Goal: Communication & Community: Answer question/provide support

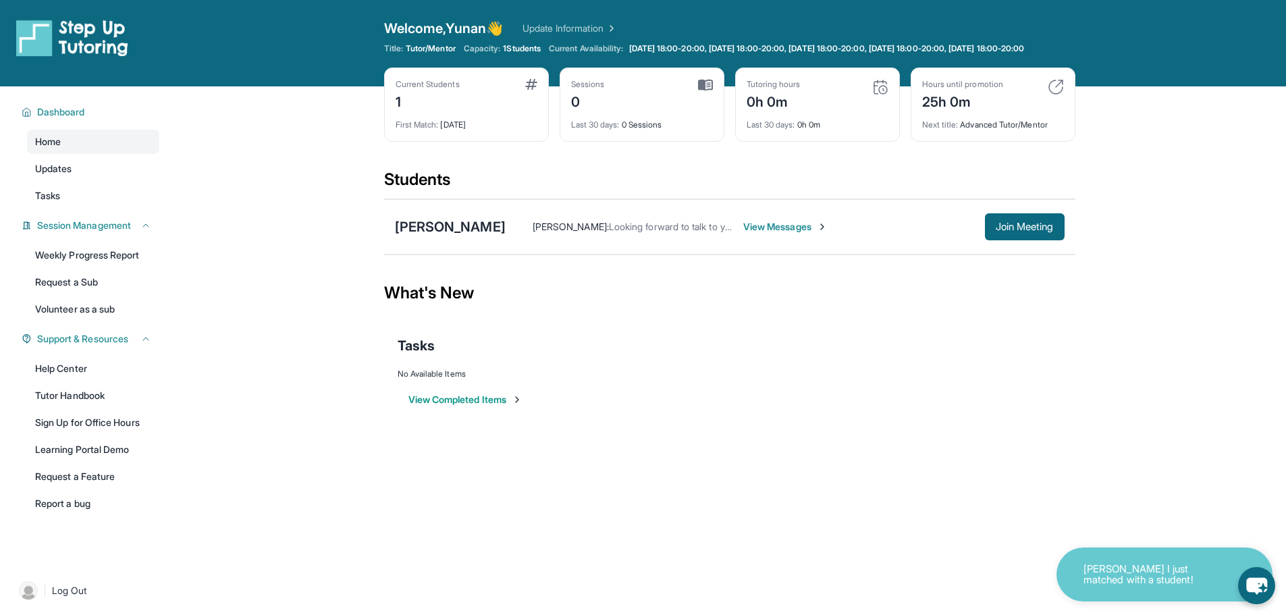
click at [743, 234] on span "View Messages" at bounding box center [785, 227] width 84 height 14
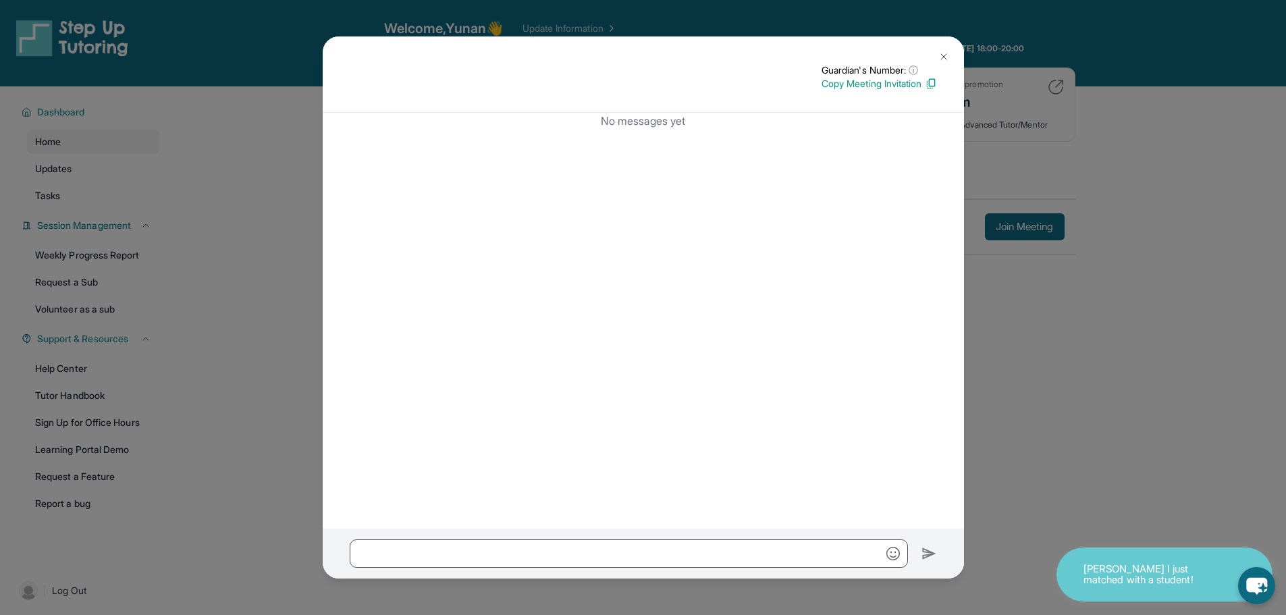
click at [946, 59] on img at bounding box center [943, 56] width 11 height 11
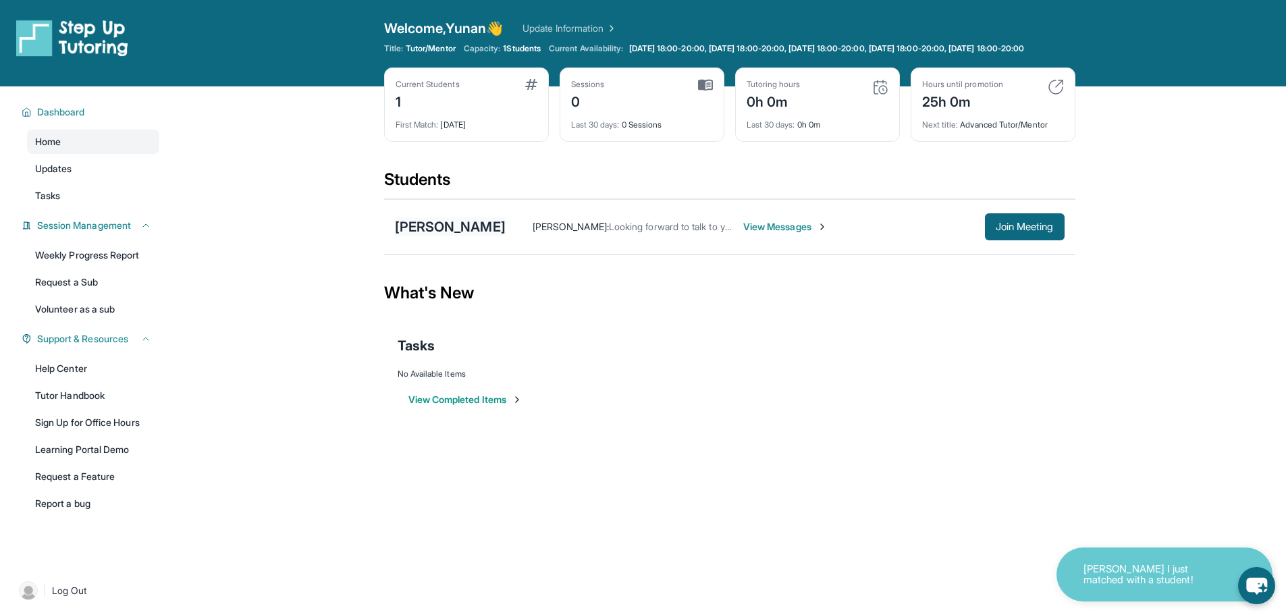
click at [422, 232] on div "[PERSON_NAME]" at bounding box center [450, 226] width 111 height 19
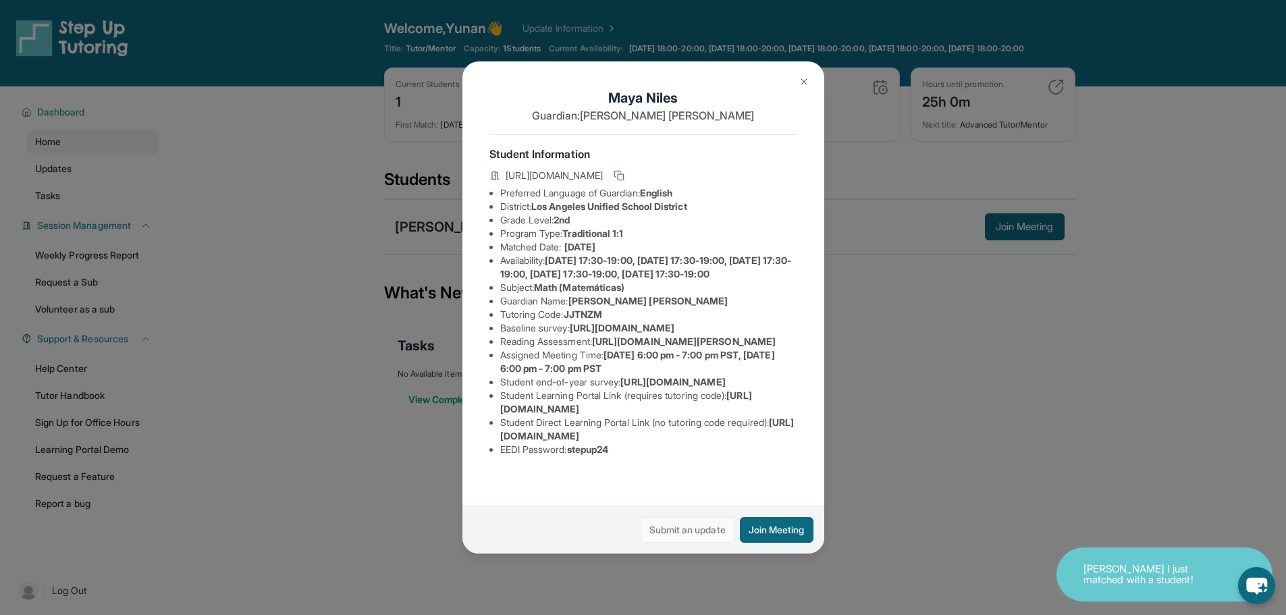
click at [712, 539] on link "Submit an update" at bounding box center [688, 530] width 94 height 26
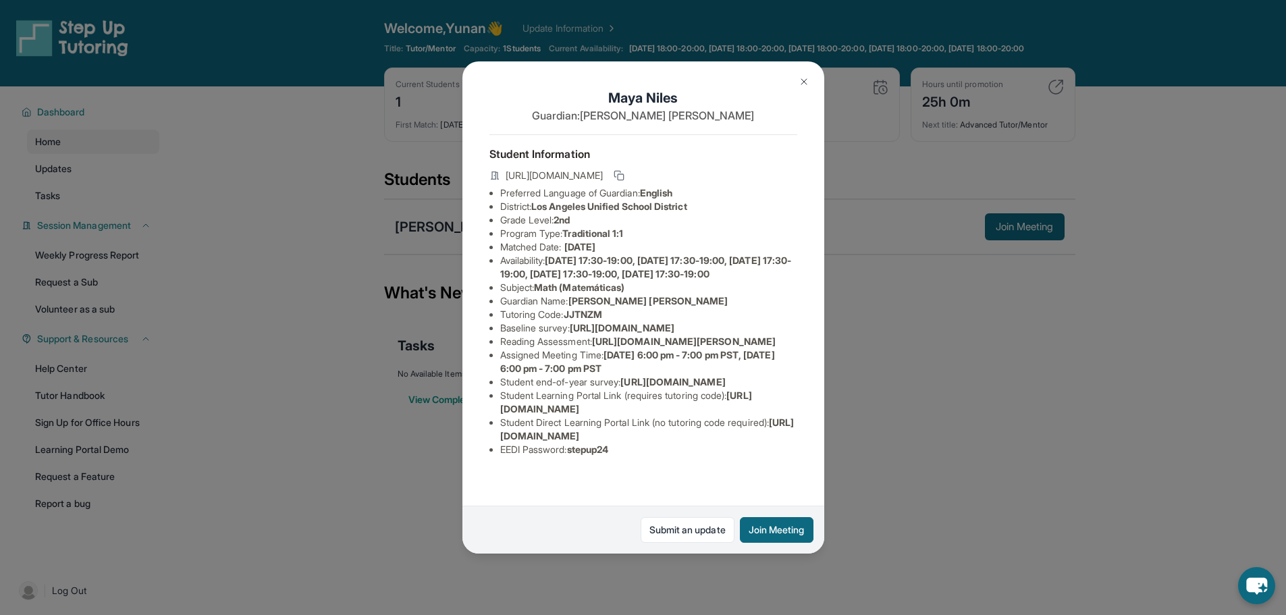
click at [796, 78] on button at bounding box center [804, 81] width 27 height 27
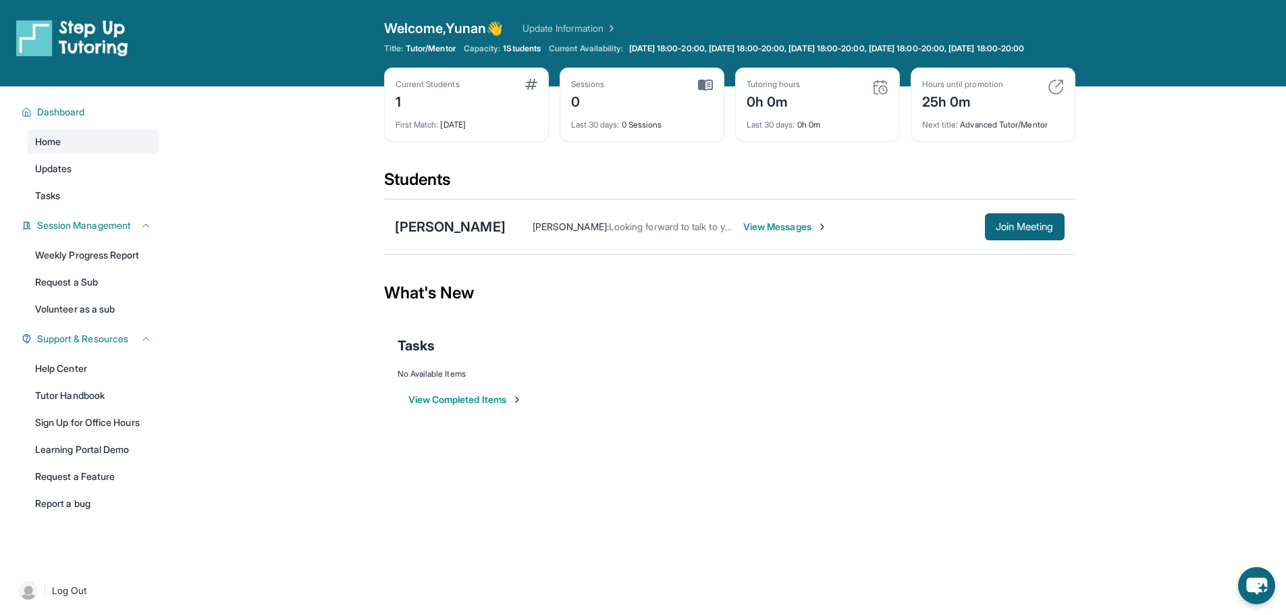
click at [743, 233] on span "View Messages" at bounding box center [785, 227] width 84 height 14
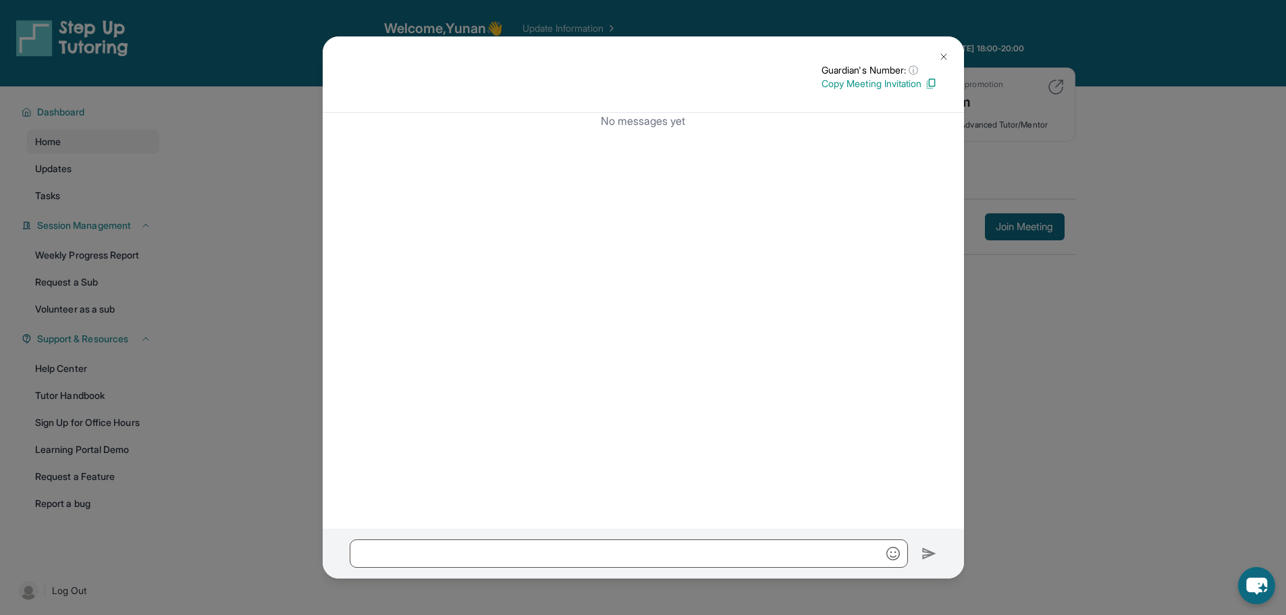
click at [942, 63] on button at bounding box center [943, 56] width 27 height 27
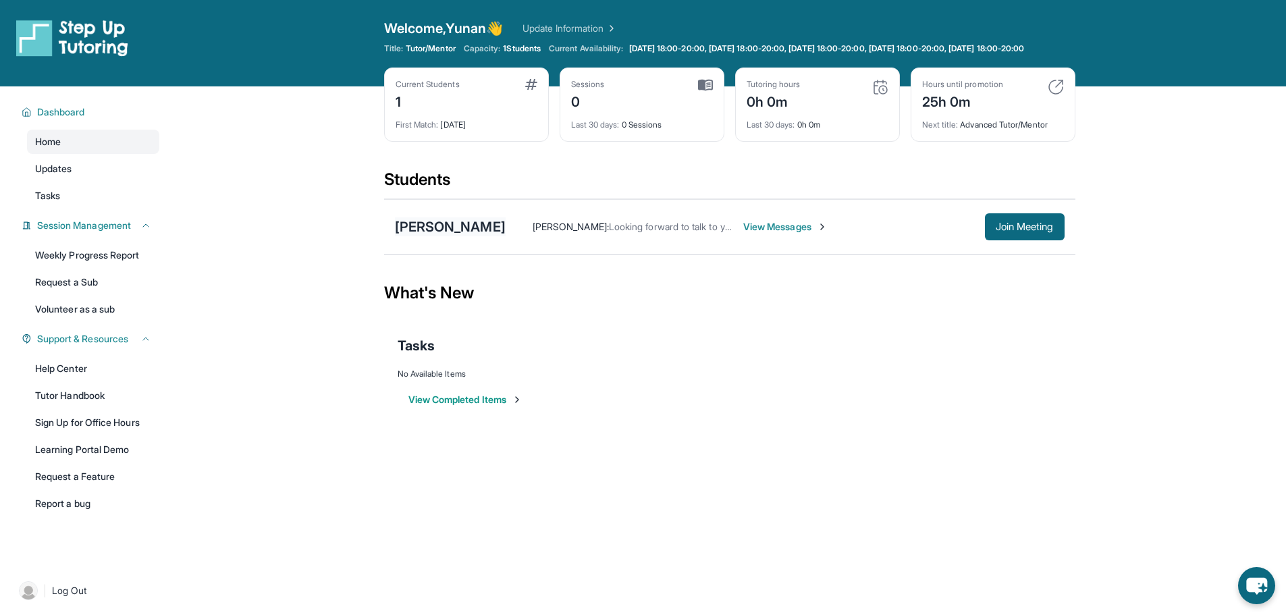
click at [459, 235] on div "[PERSON_NAME]" at bounding box center [450, 226] width 111 height 19
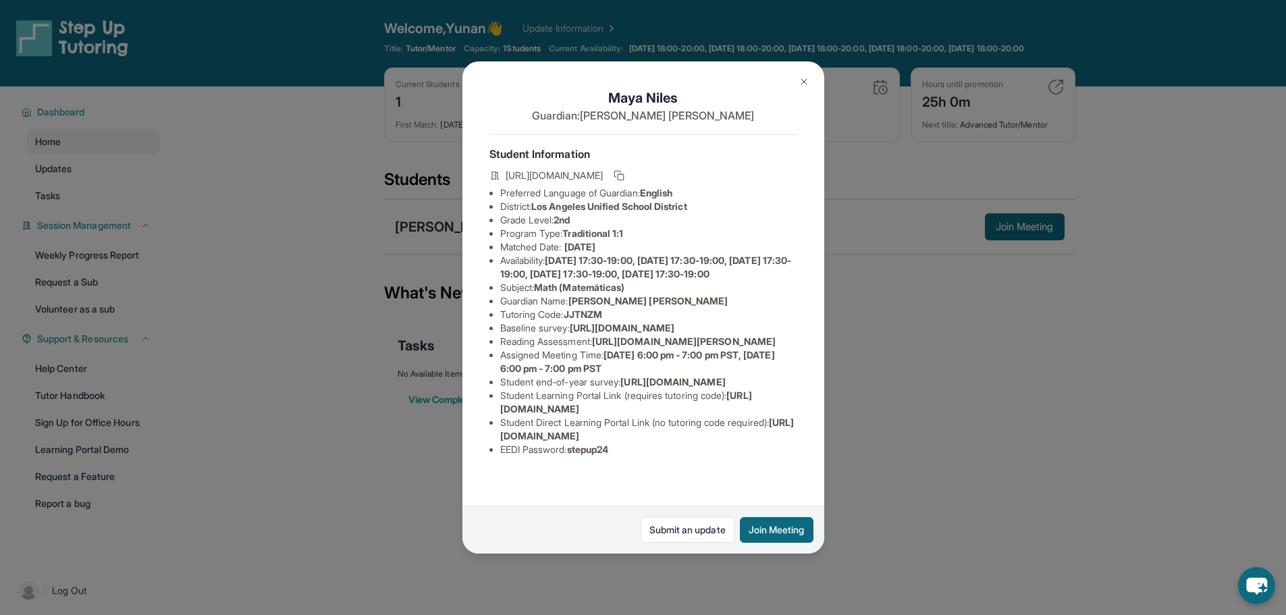
click at [812, 82] on button at bounding box center [804, 81] width 27 height 27
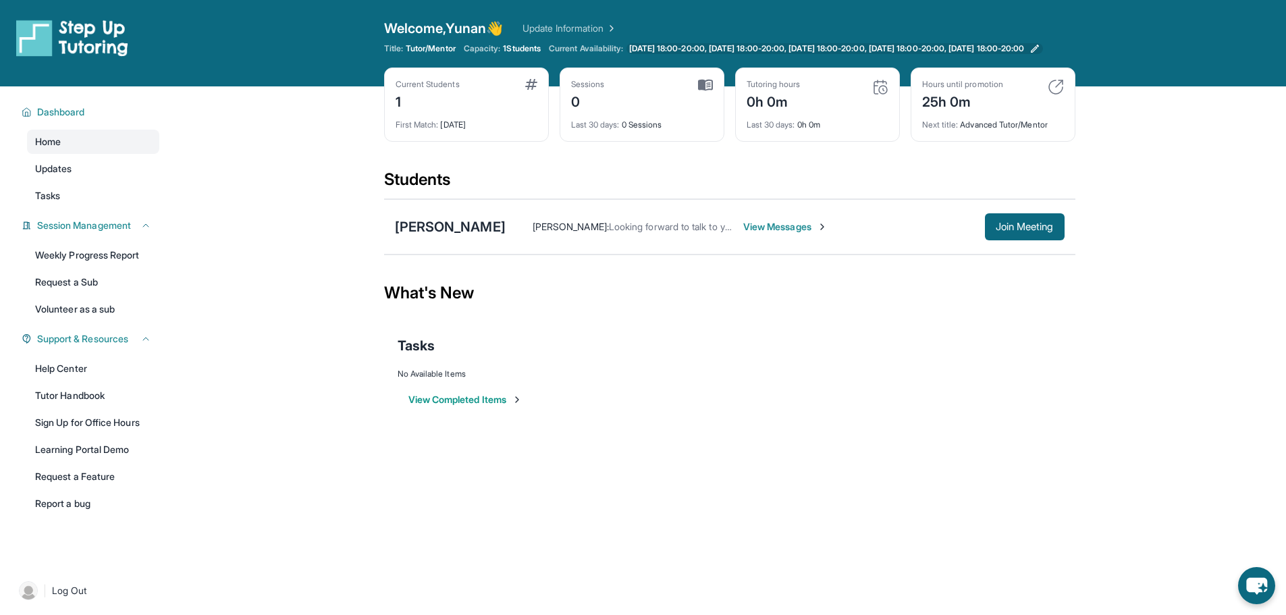
click at [660, 46] on span "[DATE] 18:00-20:00, [DATE] 18:00-20:00, [DATE] 18:00-20:00, [DATE] 18:00-20:00,…" at bounding box center [827, 48] width 396 height 11
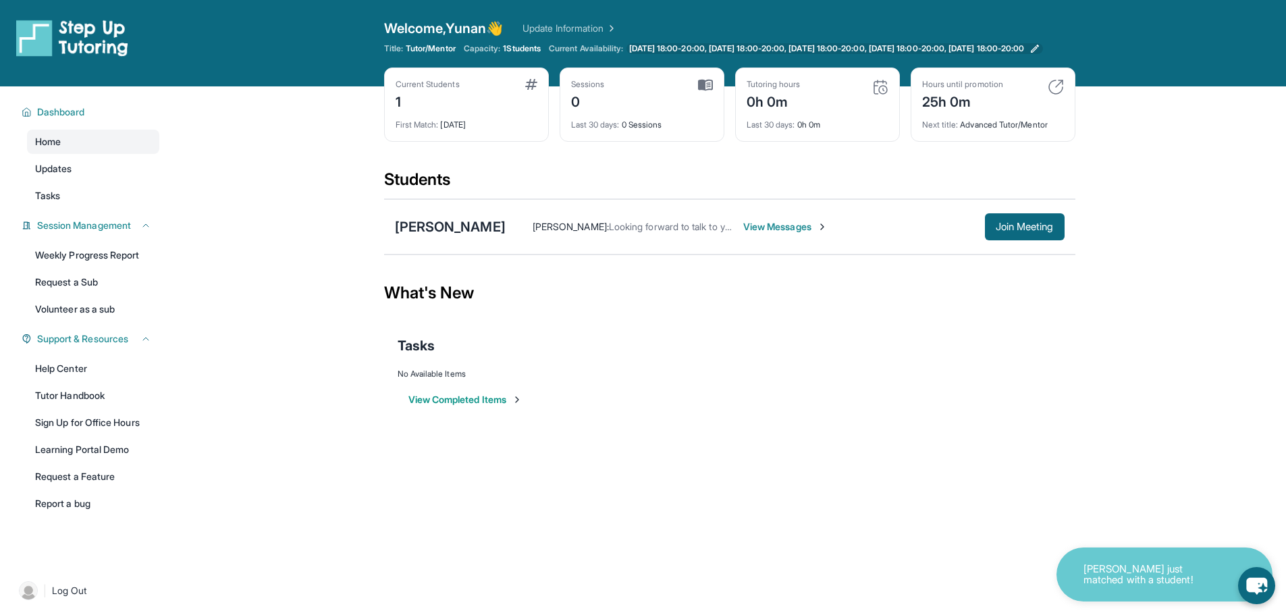
click at [855, 49] on span "[DATE] 18:00-20:00, [DATE] 18:00-20:00, [DATE] 18:00-20:00, [DATE] 18:00-20:00,…" at bounding box center [827, 48] width 396 height 11
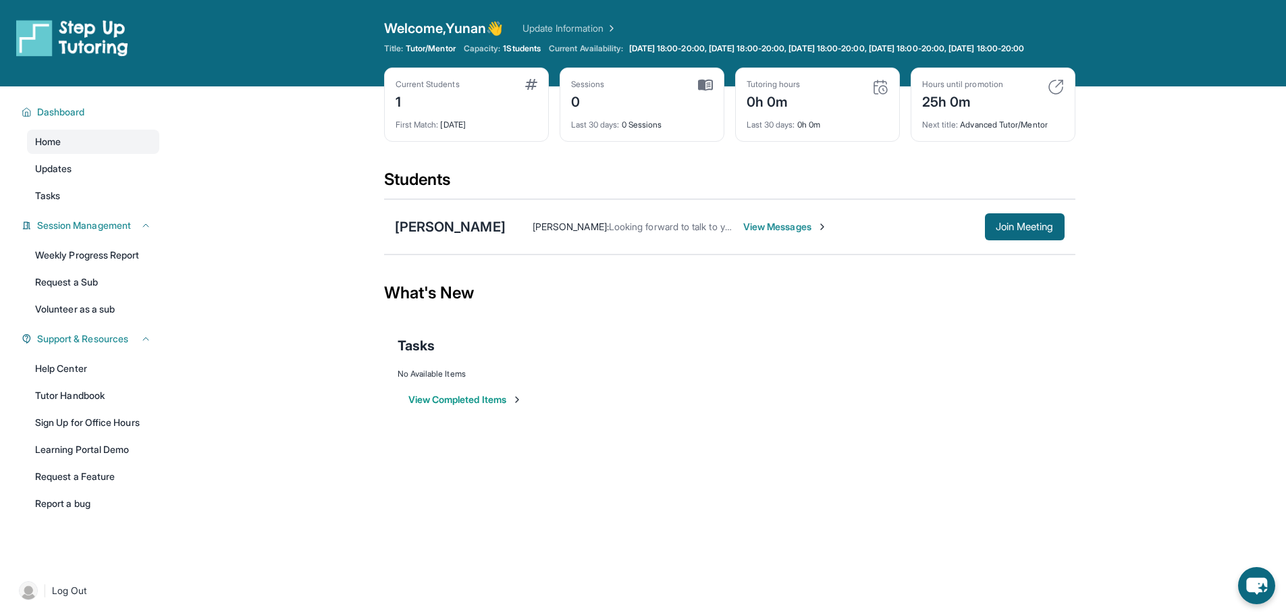
click at [577, 24] on link "Update Information" at bounding box center [570, 29] width 95 height 14
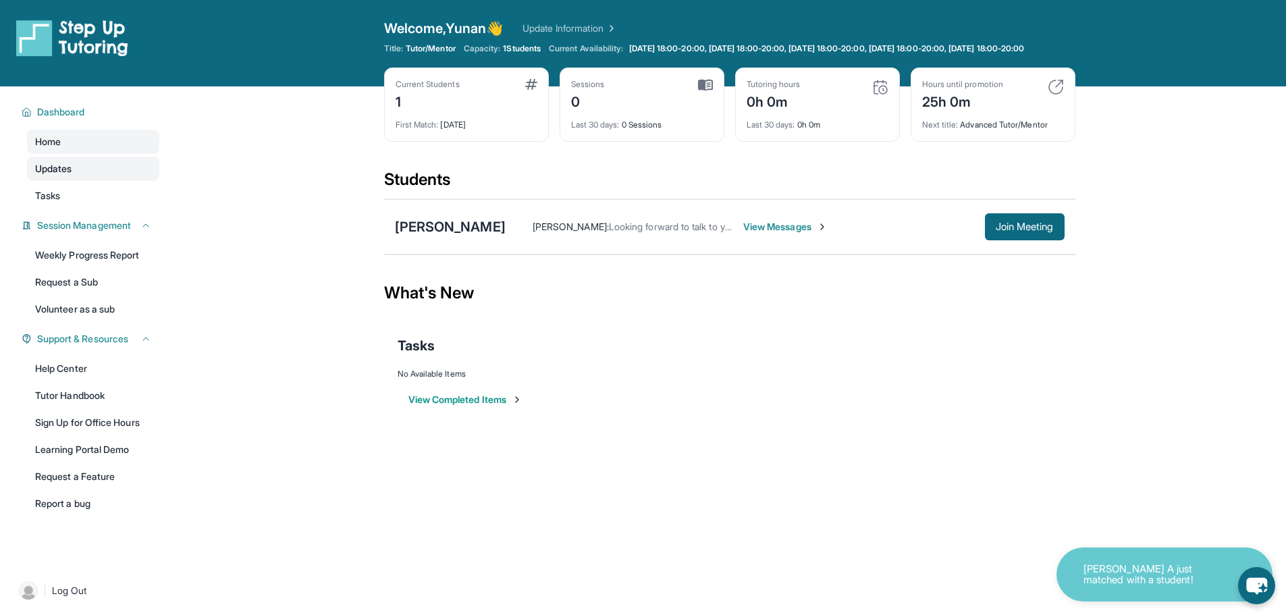
click at [57, 176] on span "Updates" at bounding box center [53, 169] width 37 height 14
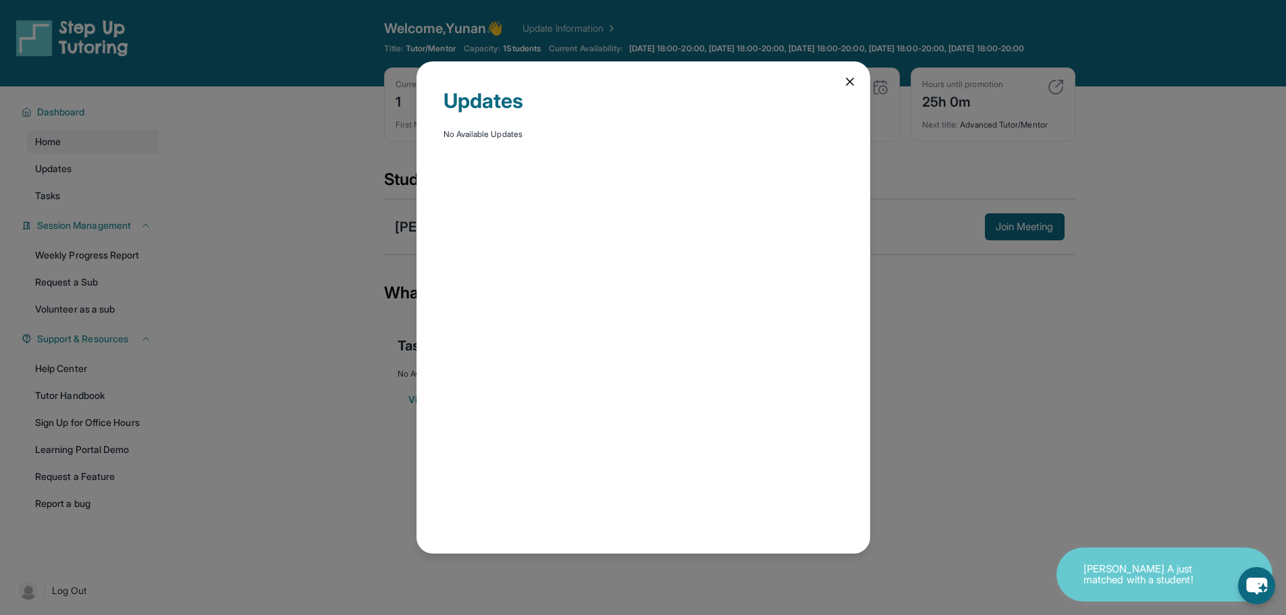
click at [844, 77] on icon at bounding box center [850, 82] width 14 height 14
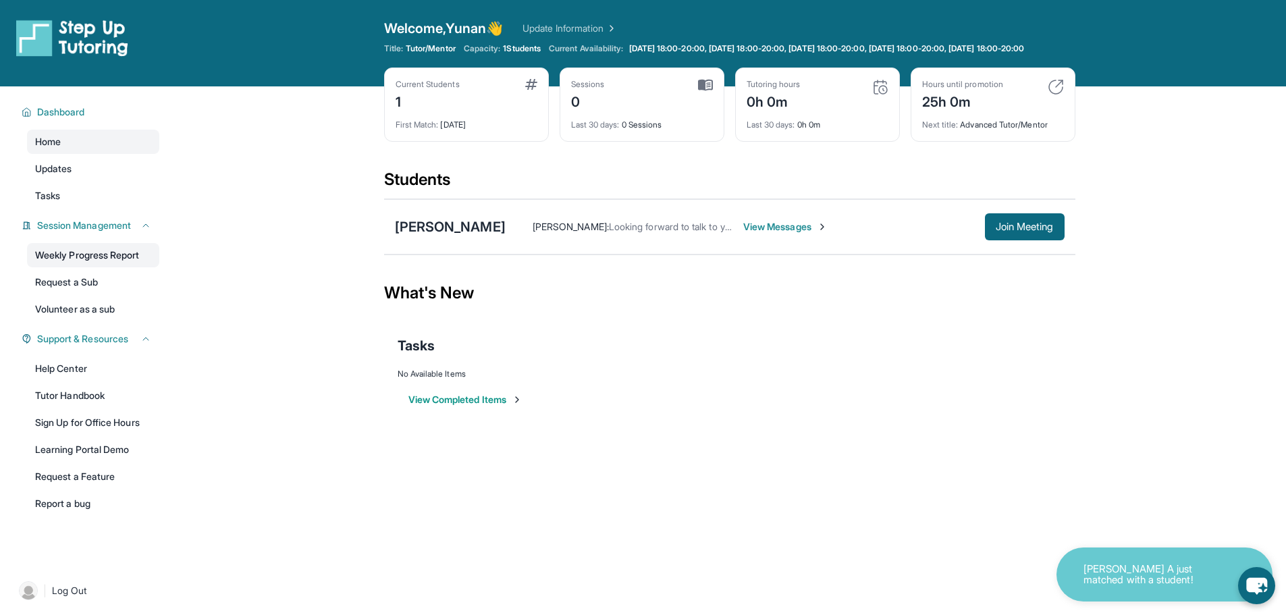
click at [128, 261] on link "Weekly Progress Report" at bounding box center [93, 255] width 132 height 24
click at [70, 208] on link "Tasks" at bounding box center [93, 196] width 132 height 24
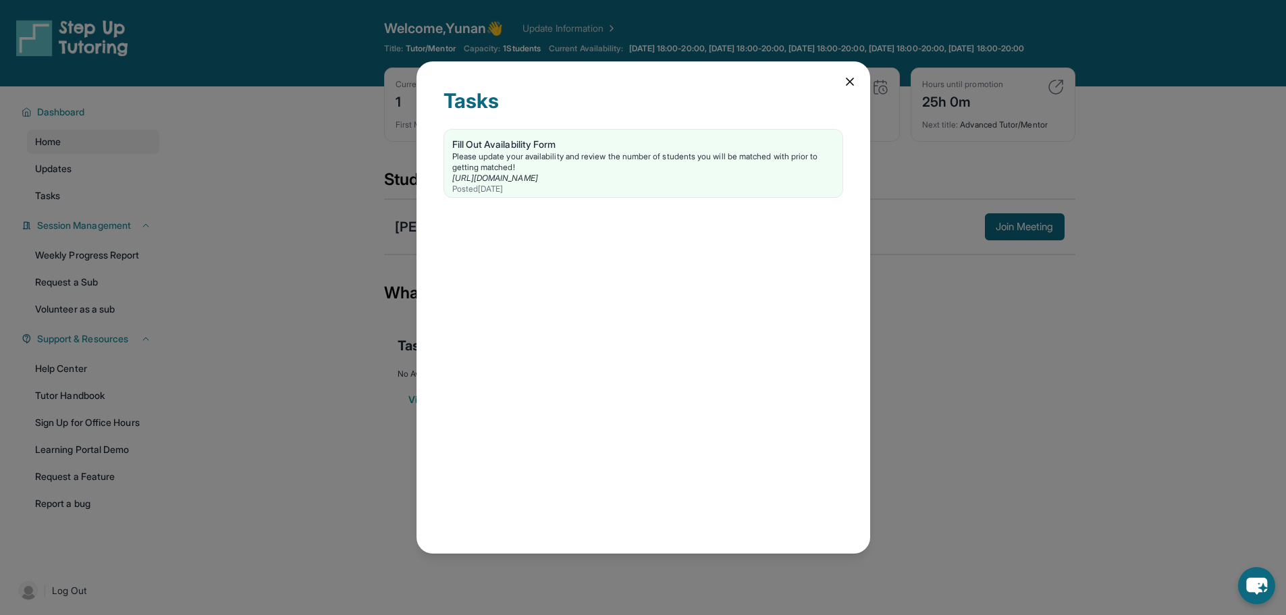
click at [853, 86] on icon at bounding box center [850, 82] width 14 height 14
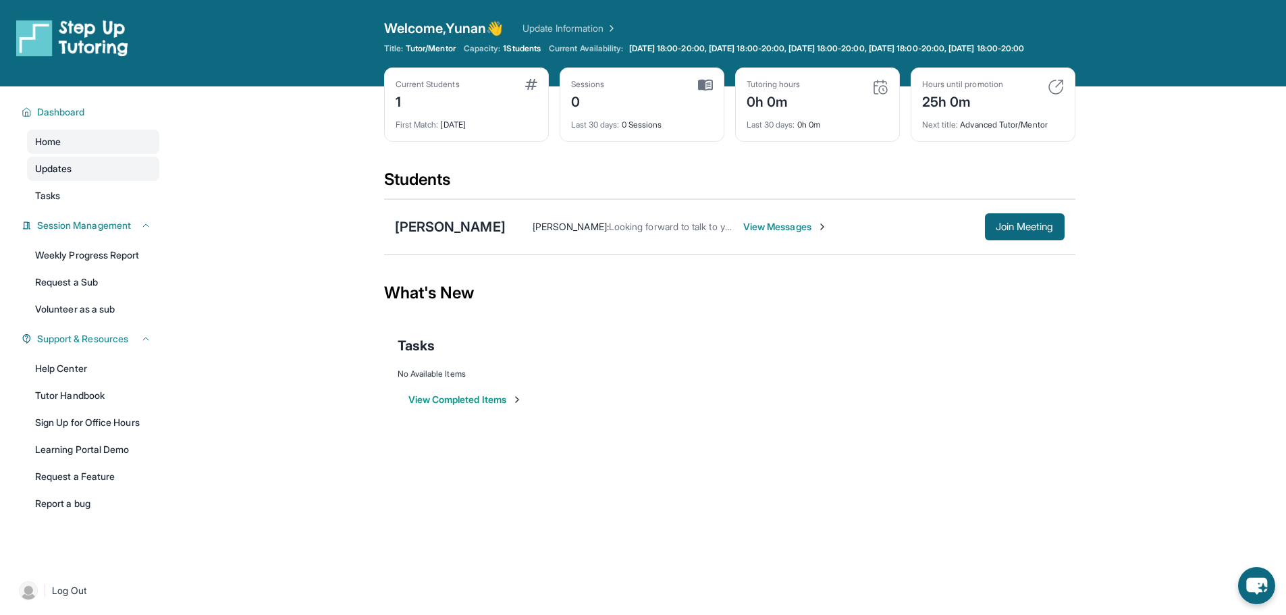
click at [85, 179] on link "Updates" at bounding box center [93, 169] width 132 height 24
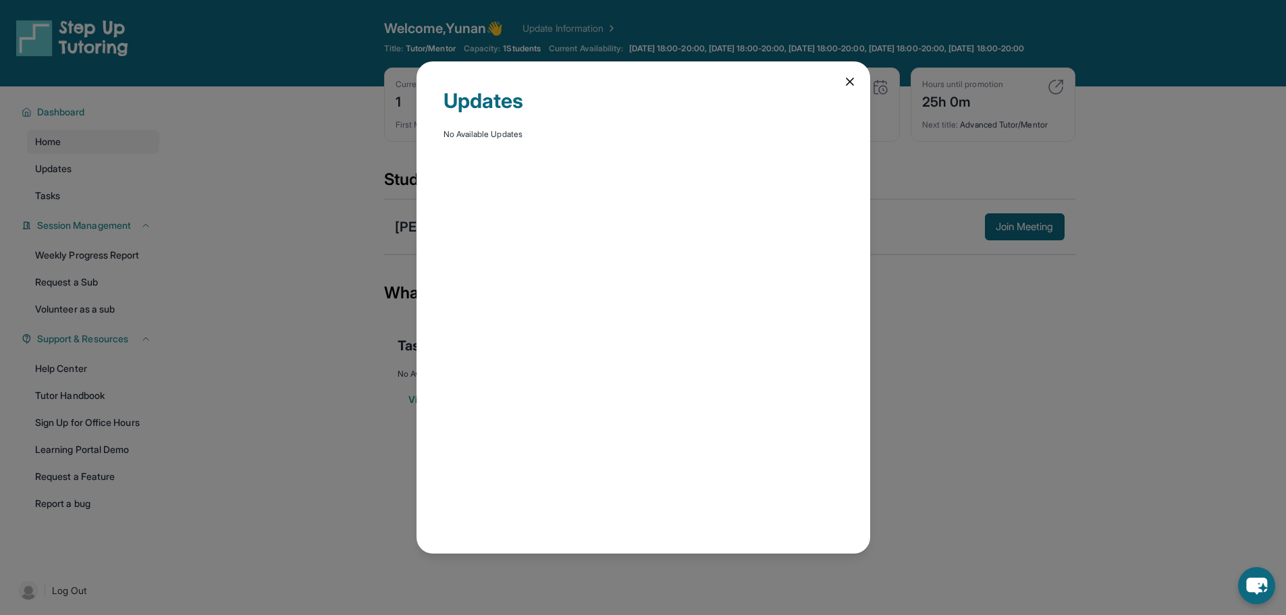
drag, startPoint x: 846, startPoint y: 79, endPoint x: 304, endPoint y: 173, distance: 550.2
click at [845, 79] on icon at bounding box center [850, 82] width 14 height 14
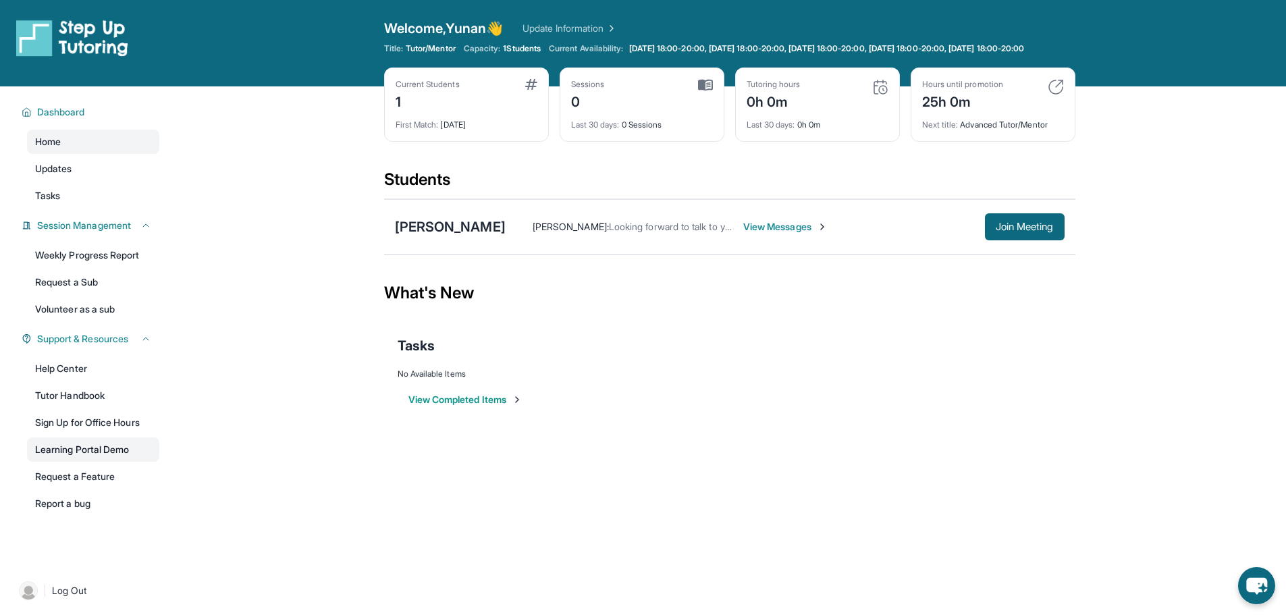
click at [132, 462] on link "Learning Portal Demo" at bounding box center [93, 449] width 132 height 24
